Goal: Task Accomplishment & Management: Manage account settings

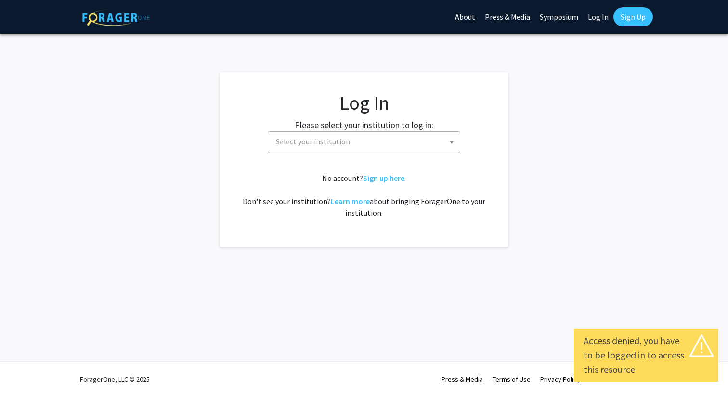
click at [605, 21] on link "Log In" at bounding box center [598, 17] width 30 height 34
select select "34"
click at [600, 17] on link "Log In" at bounding box center [598, 17] width 30 height 34
click at [601, 19] on link "Log In" at bounding box center [598, 17] width 30 height 34
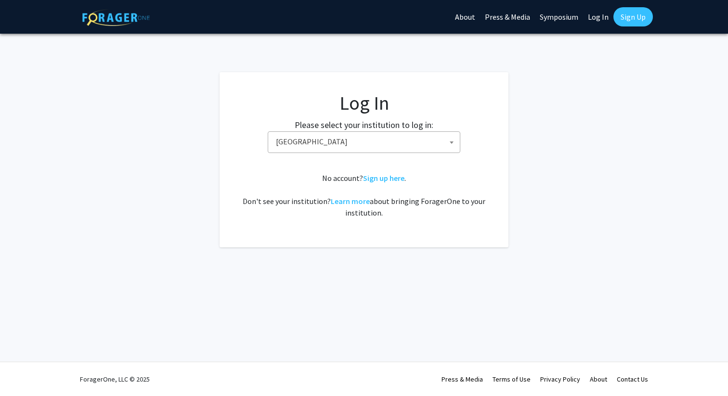
click at [373, 140] on span "[GEOGRAPHIC_DATA]" at bounding box center [366, 142] width 188 height 20
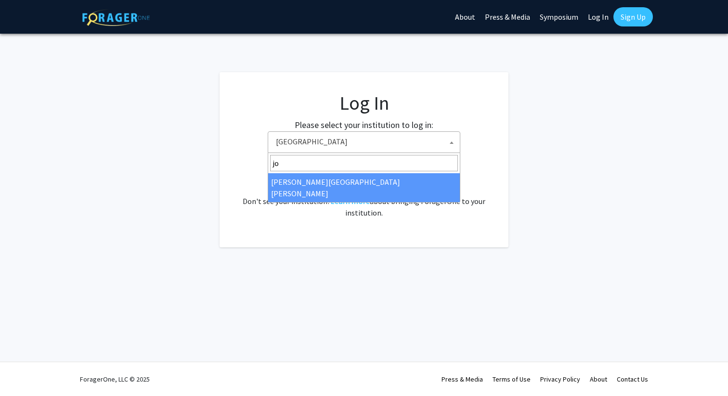
type input "jo"
select select "1"
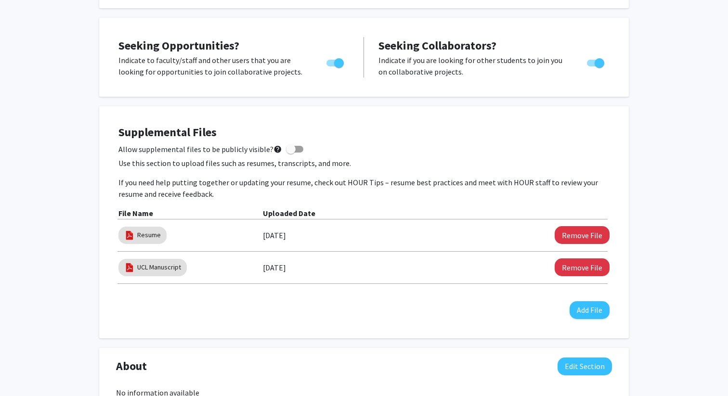
scroll to position [180, 0]
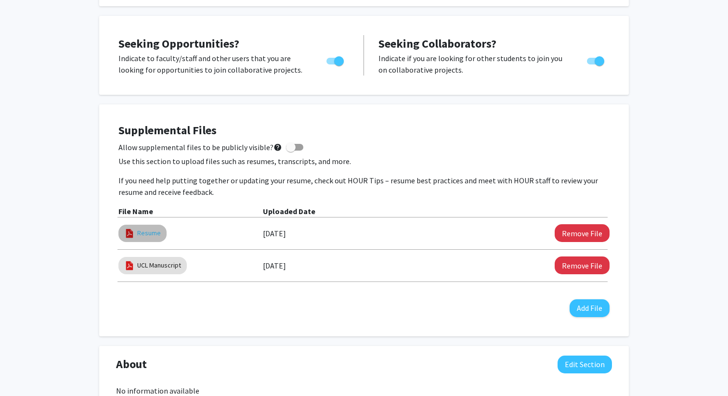
click at [156, 235] on link "Resume" at bounding box center [149, 233] width 24 height 10
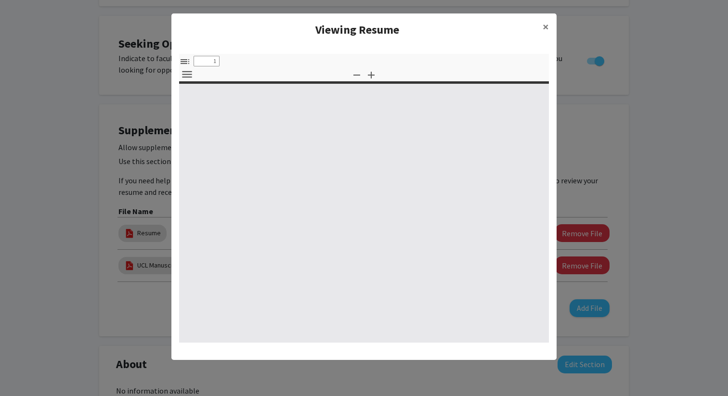
select select "custom"
type input "0"
select select "custom"
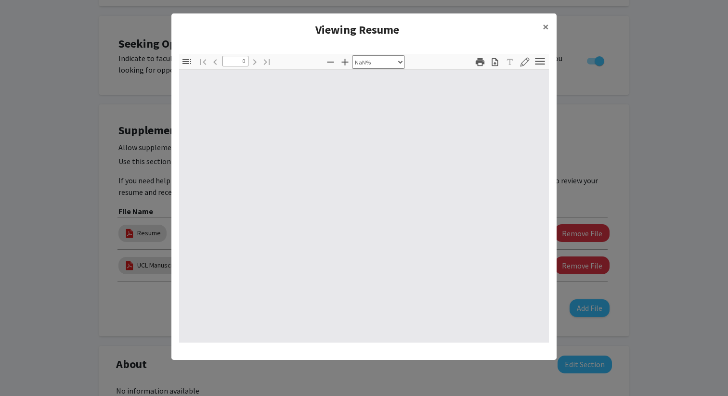
type input "1"
select select "auto"
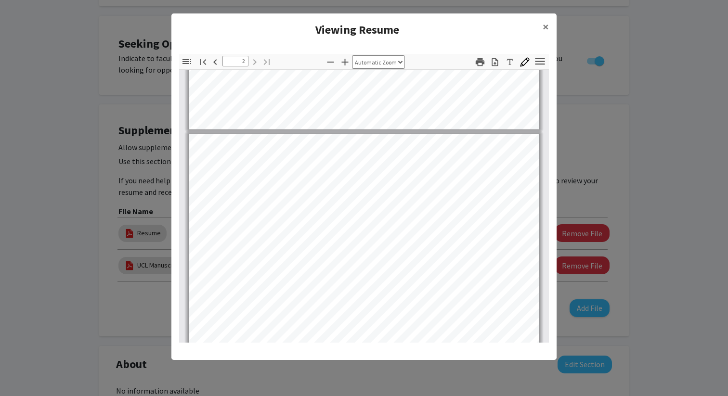
type input "1"
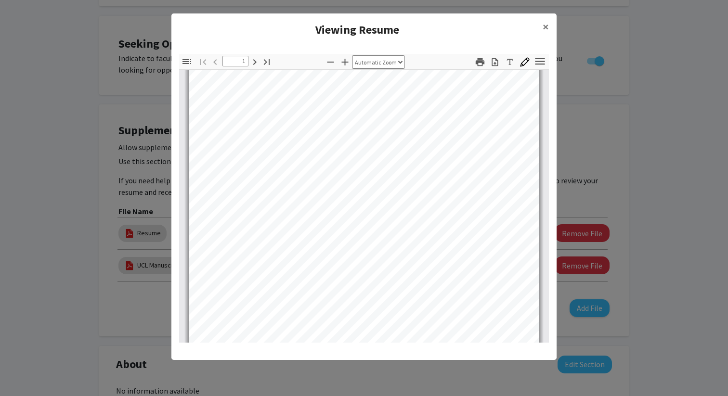
scroll to position [108, 0]
click at [545, 33] on span "×" at bounding box center [545, 26] width 6 height 15
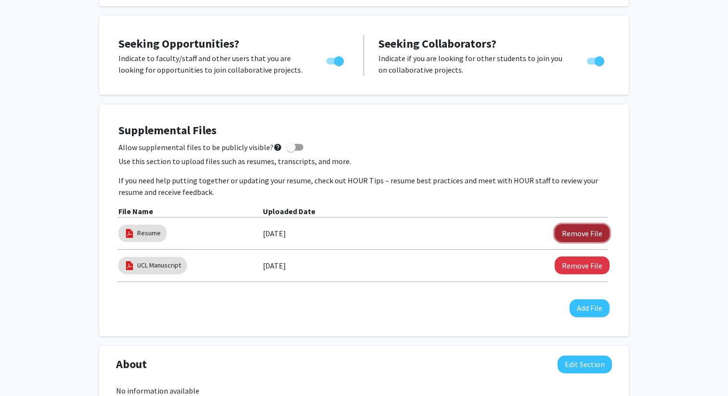
click at [588, 231] on button "Remove File" at bounding box center [581, 233] width 55 height 18
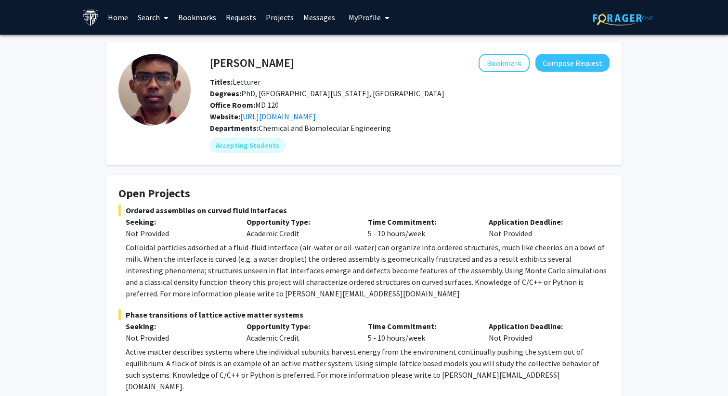
click at [154, 20] on link "Search" at bounding box center [153, 17] width 40 height 34
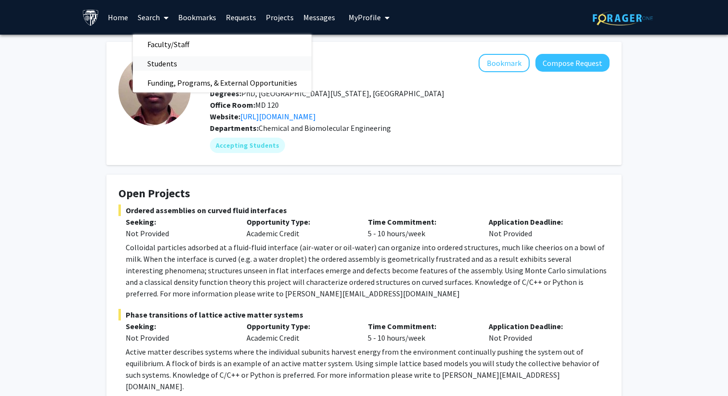
click at [161, 59] on span "Students" at bounding box center [162, 63] width 59 height 19
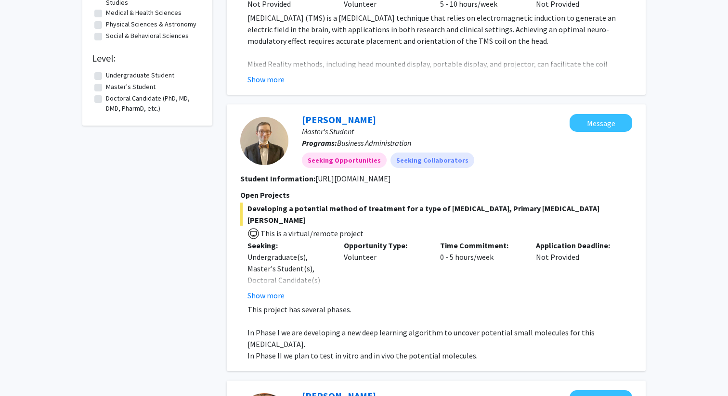
scroll to position [307, 0]
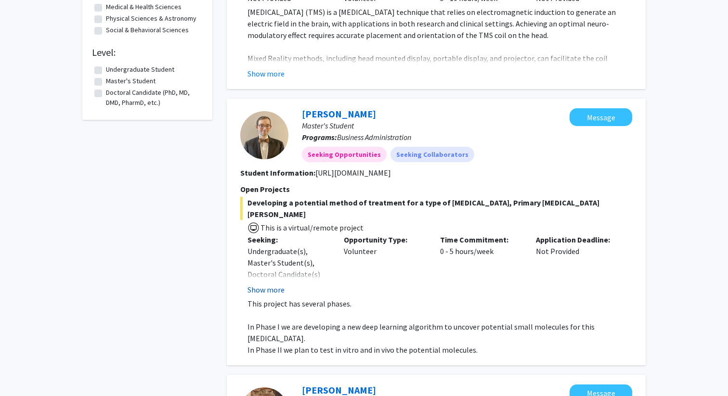
click at [272, 284] on button "Show more" at bounding box center [265, 290] width 37 height 12
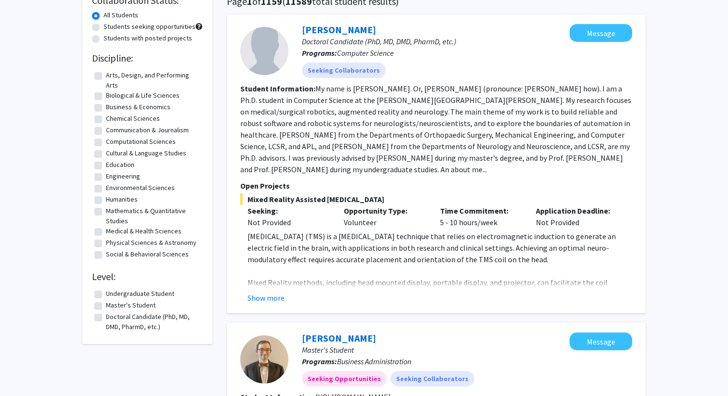
scroll to position [0, 0]
